Goal: Use online tool/utility: Utilize a website feature to perform a specific function

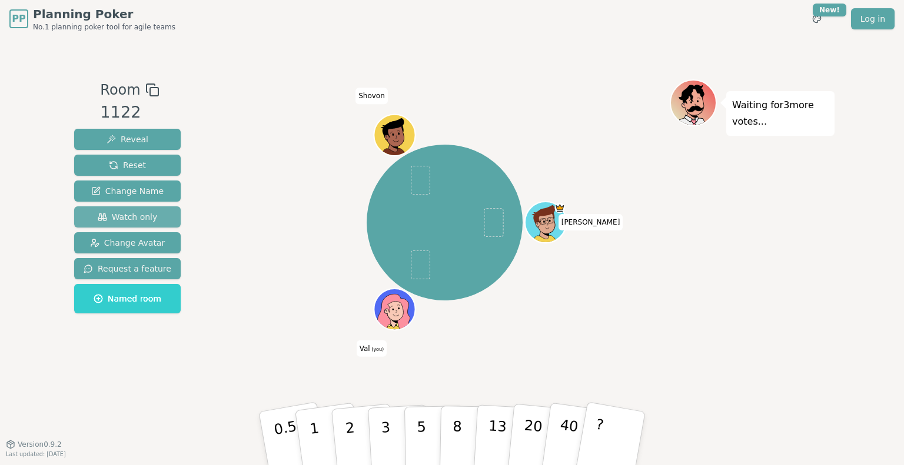
click at [135, 220] on span "Watch only" at bounding box center [128, 217] width 60 height 12
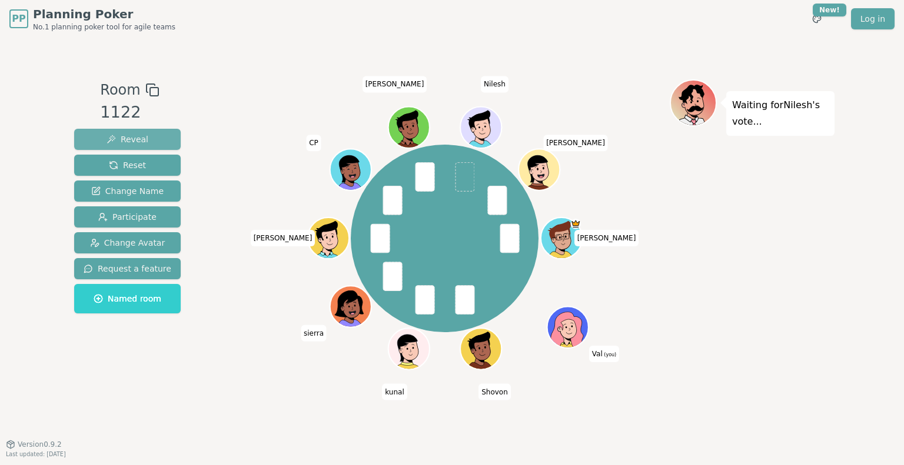
click at [120, 137] on span "Reveal" at bounding box center [128, 140] width 42 height 12
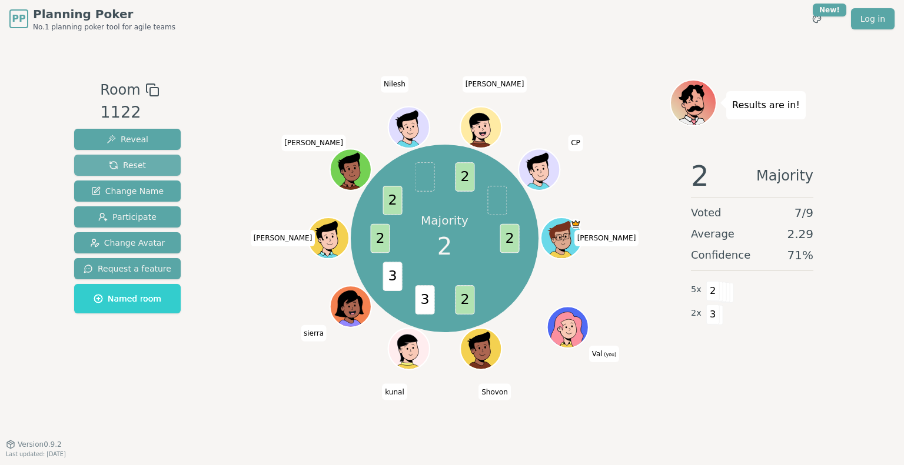
click at [129, 168] on span "Reset" at bounding box center [127, 165] width 37 height 12
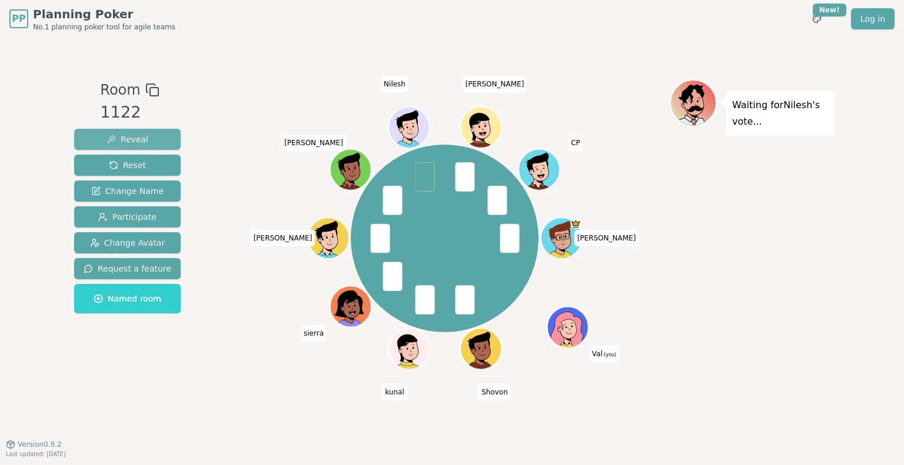
click at [133, 138] on span "Reveal" at bounding box center [128, 140] width 42 height 12
click at [133, 139] on span "Reveal" at bounding box center [128, 140] width 42 height 12
click at [125, 141] on span "Reveal" at bounding box center [128, 140] width 42 height 12
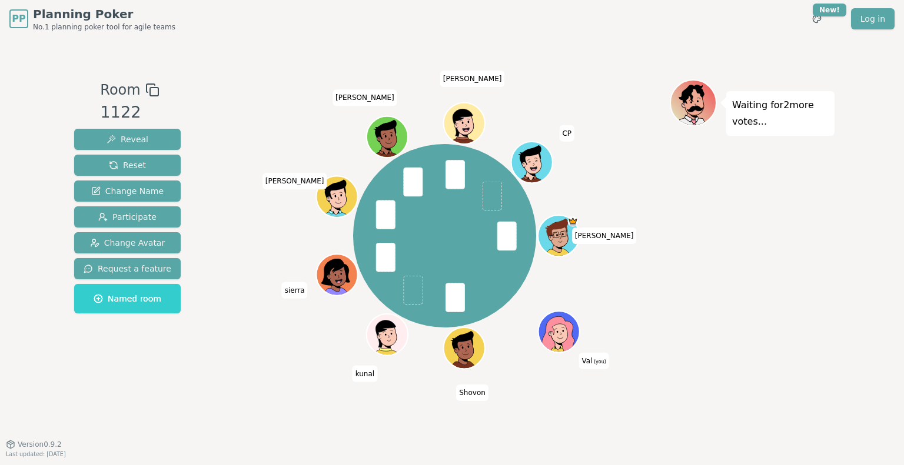
click at [268, 367] on div "[PERSON_NAME] (you) Shovon kunal [PERSON_NAME] [PERSON_NAME] CP" at bounding box center [444, 236] width 450 height 271
click at [138, 138] on span "Reveal" at bounding box center [128, 140] width 42 height 12
click at [128, 164] on span "Reset" at bounding box center [127, 165] width 37 height 12
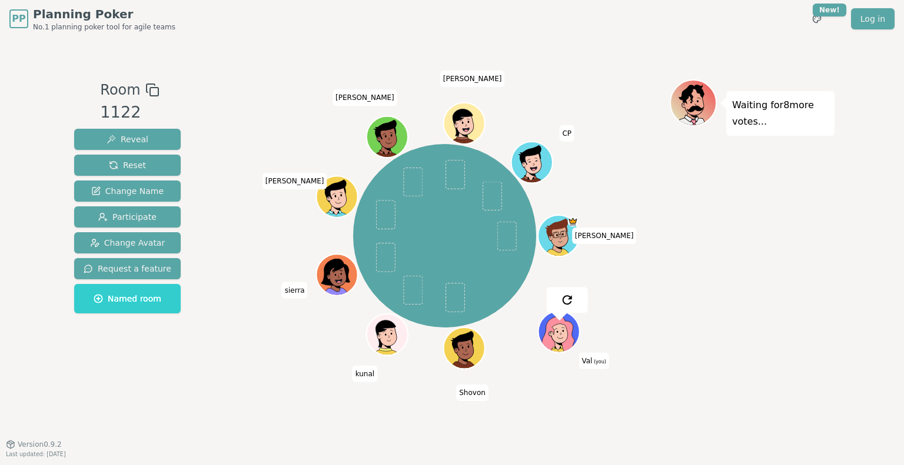
click at [235, 163] on div "[PERSON_NAME] (you) Shovon kunal [PERSON_NAME] [PERSON_NAME] CP" at bounding box center [444, 236] width 450 height 271
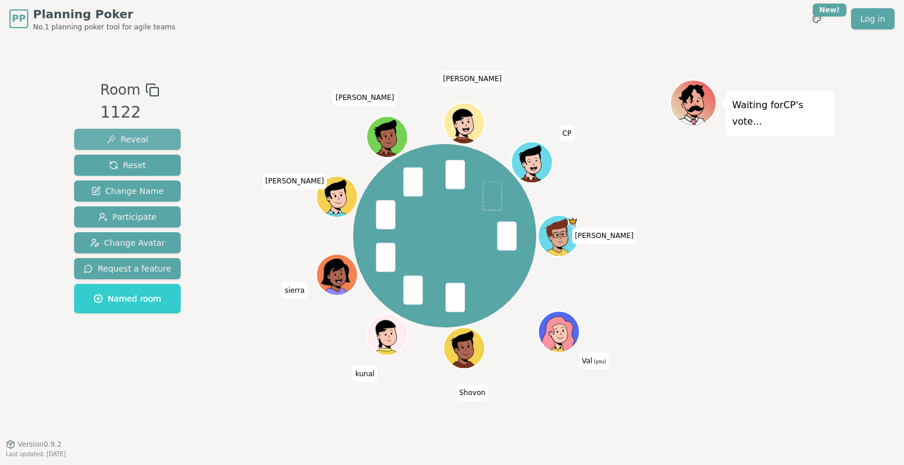
click at [121, 135] on span "Reveal" at bounding box center [128, 140] width 42 height 12
